Goal: Task Accomplishment & Management: Manage account settings

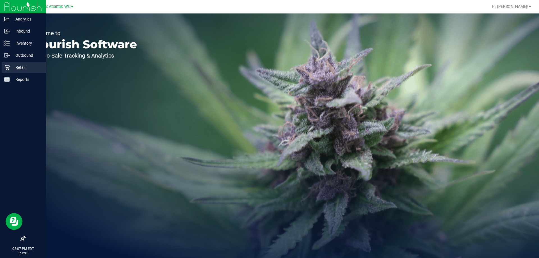
click at [24, 67] on p "Retail" at bounding box center [27, 67] width 34 height 7
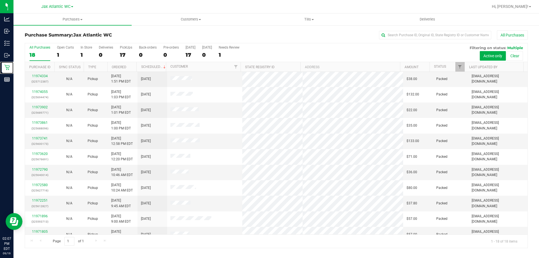
scroll to position [117, 0]
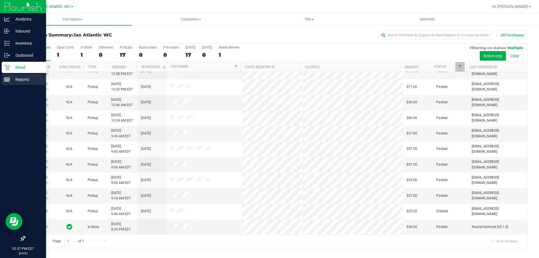
click at [20, 80] on p "Reports" at bounding box center [27, 79] width 34 height 7
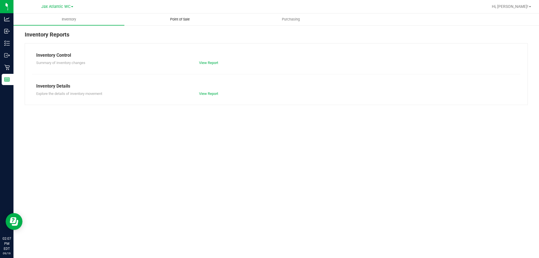
click at [179, 18] on span "Point of Sale" at bounding box center [180, 19] width 35 height 5
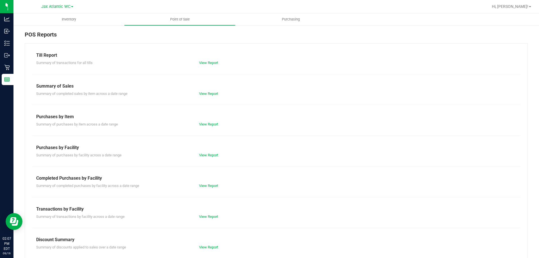
click at [213, 66] on div "Till Report Summary of transactions for all tills View Report Summary of Sales …" at bounding box center [276, 166] width 503 height 246
click at [213, 64] on link "View Report" at bounding box center [208, 63] width 19 height 4
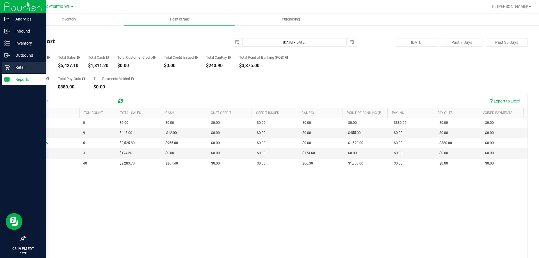
click at [28, 68] on p "Retail" at bounding box center [27, 67] width 34 height 7
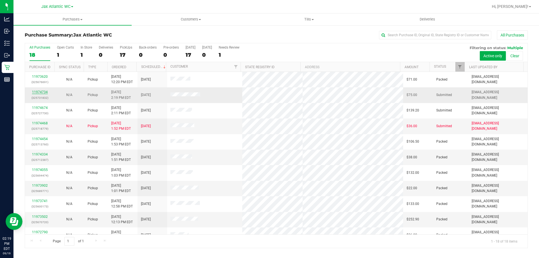
click at [38, 92] on link "11974734" at bounding box center [40, 92] width 16 height 4
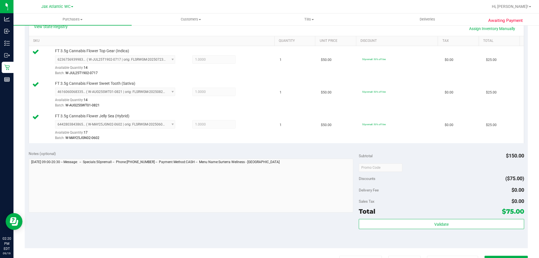
scroll to position [197, 0]
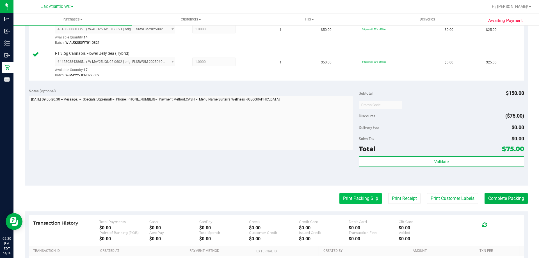
click at [365, 202] on button "Print Packing Slip" at bounding box center [361, 198] width 42 height 11
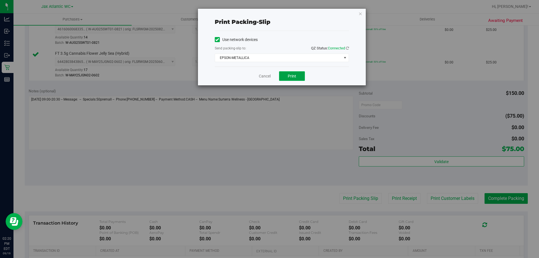
click at [296, 78] on span "Print" at bounding box center [292, 76] width 8 height 4
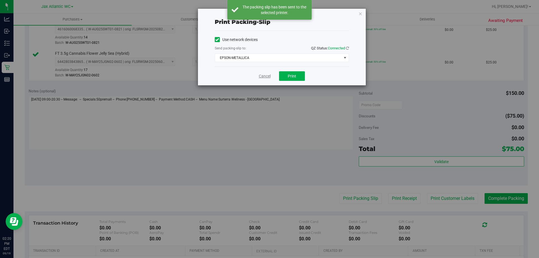
click at [267, 76] on link "Cancel" at bounding box center [265, 76] width 12 height 6
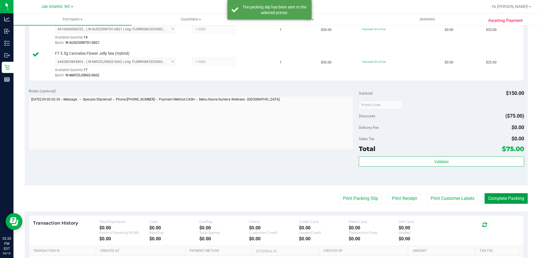
click at [489, 193] on button "Complete Packing" at bounding box center [506, 198] width 43 height 11
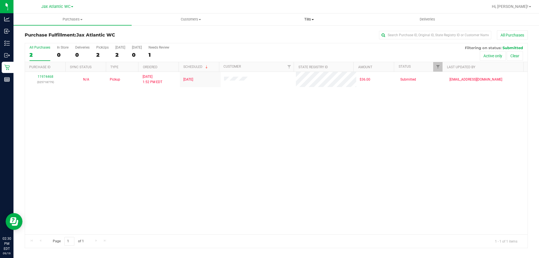
click at [308, 17] on uib-tab-heading "Tills Manage tills Reconcile e-payments" at bounding box center [309, 19] width 118 height 11
click at [295, 31] on li "Manage tills" at bounding box center [309, 34] width 118 height 7
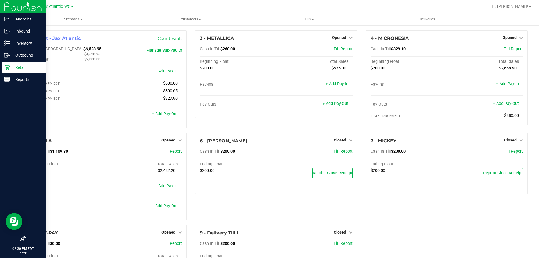
click at [13, 68] on p "Retail" at bounding box center [27, 67] width 34 height 7
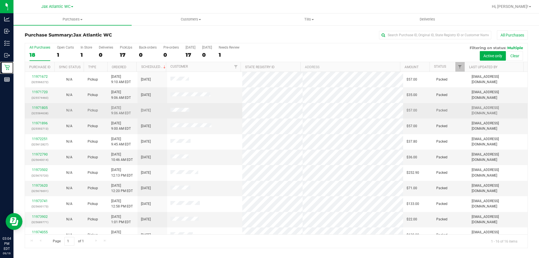
scroll to position [86, 0]
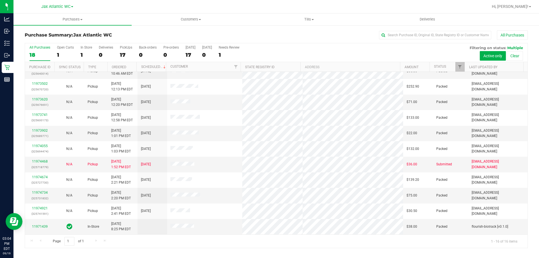
click at [361, 235] on div "Page 1 of 1 1 - 16 of 16 items" at bounding box center [276, 241] width 503 height 13
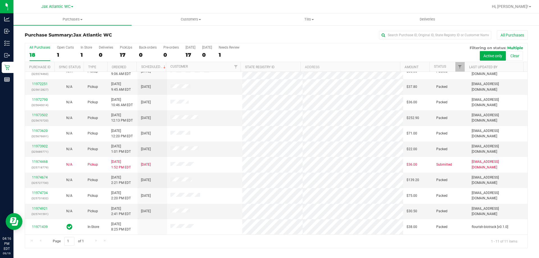
scroll to position [0, 0]
